Goal: Task Accomplishment & Management: Use online tool/utility

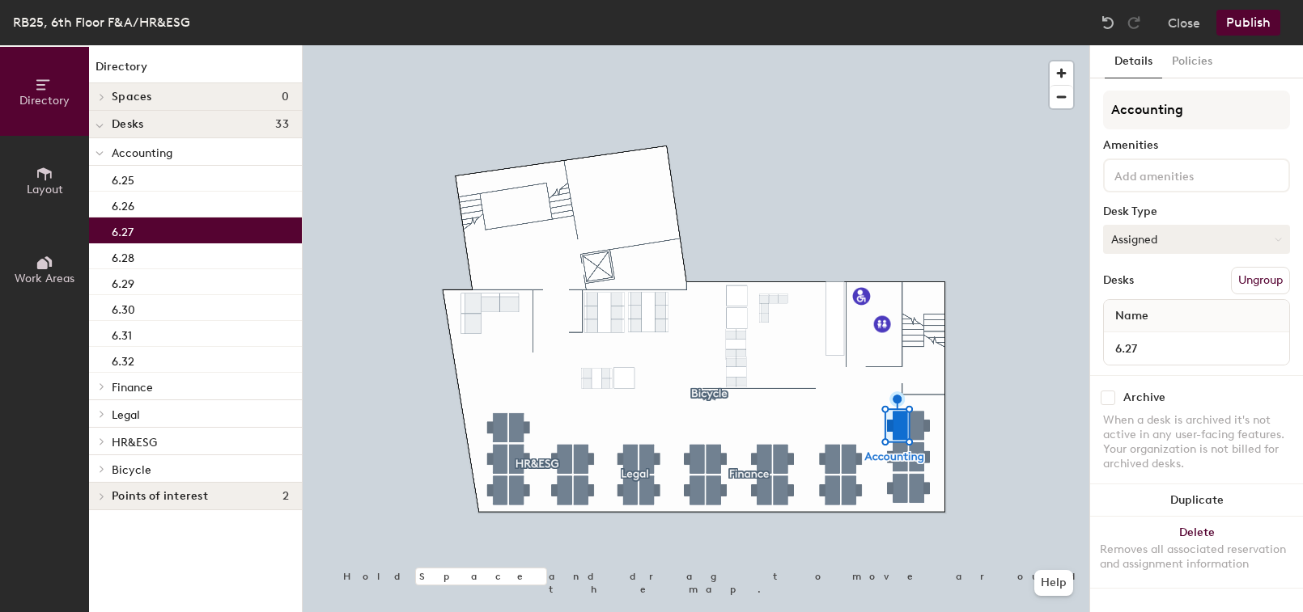
click at [1163, 236] on button "Assigned" at bounding box center [1196, 239] width 187 height 29
click at [1153, 344] on div "Hoteled" at bounding box center [1185, 338] width 162 height 24
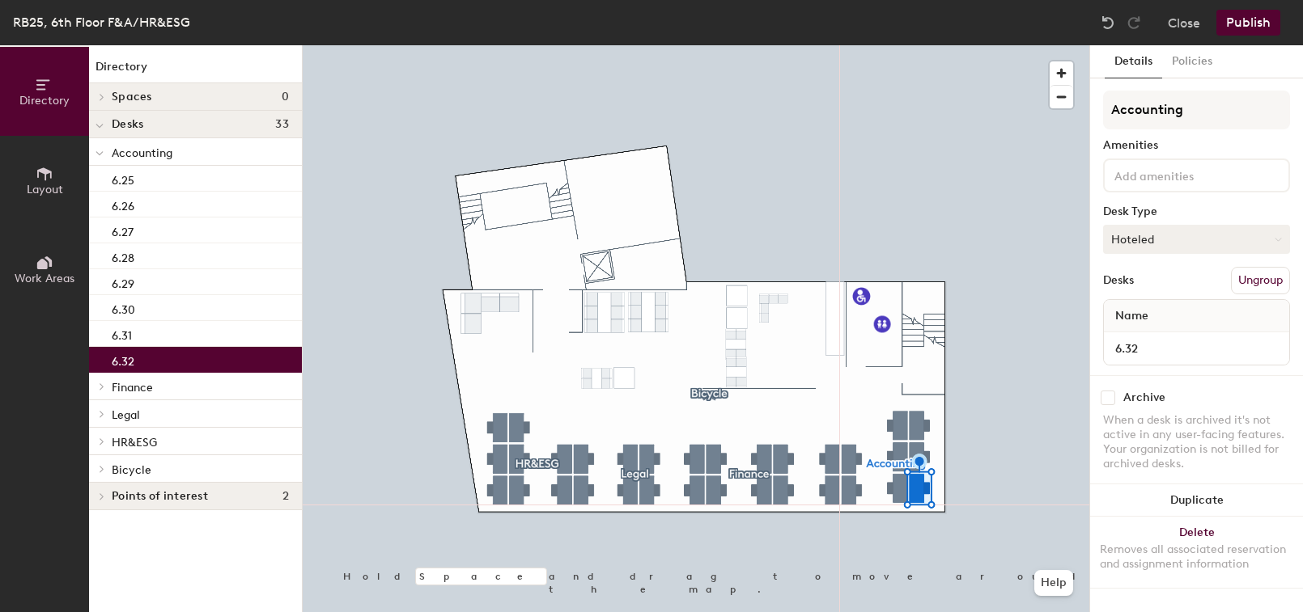
click at [1191, 232] on button "Hoteled" at bounding box center [1196, 239] width 187 height 29
click at [1171, 295] on div "Assigned" at bounding box center [1185, 290] width 162 height 24
click at [1253, 26] on button "Publish" at bounding box center [1248, 23] width 64 height 26
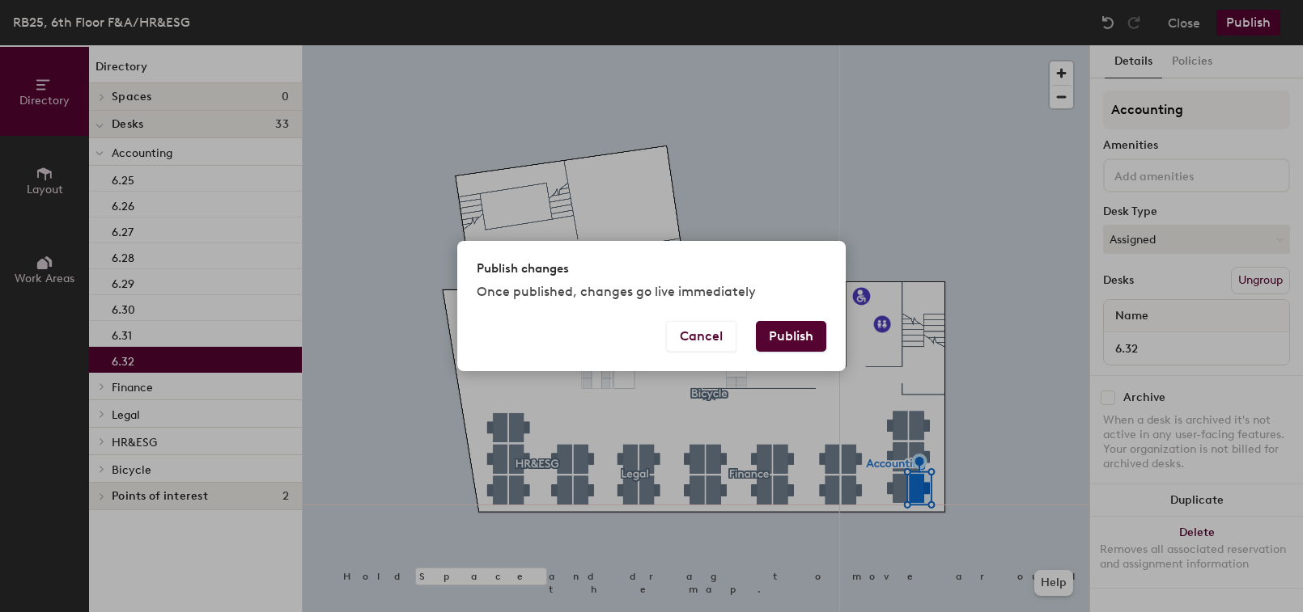
click at [799, 333] on button "Publish" at bounding box center [791, 336] width 70 height 31
